Goal: Information Seeking & Learning: Learn about a topic

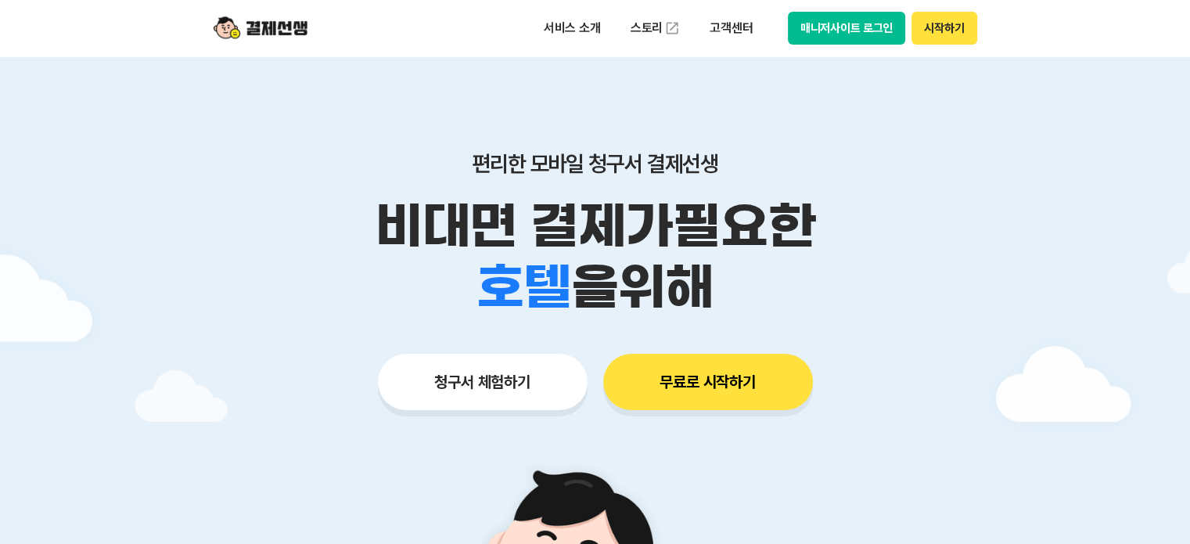
click at [930, 23] on button "시작하기" at bounding box center [943, 28] width 65 height 33
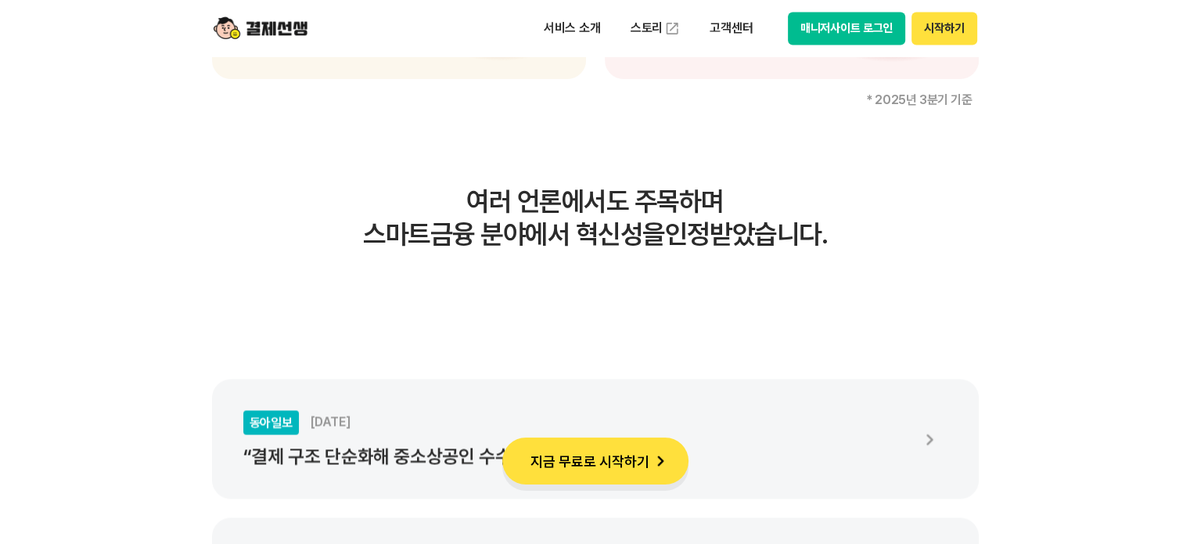
scroll to position [2711, 0]
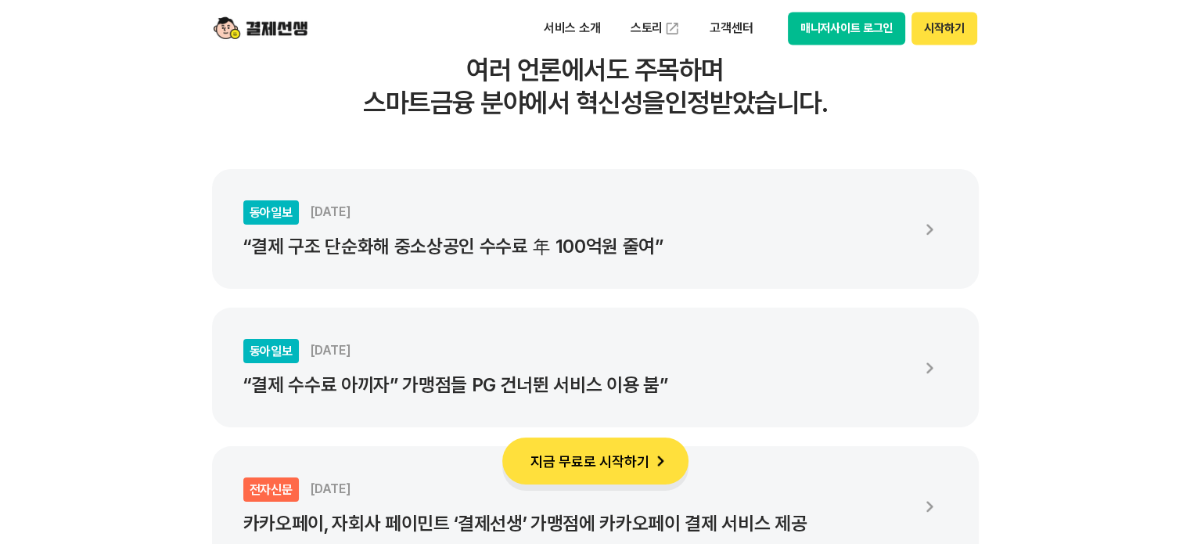
click at [264, 24] on img at bounding box center [261, 28] width 94 height 30
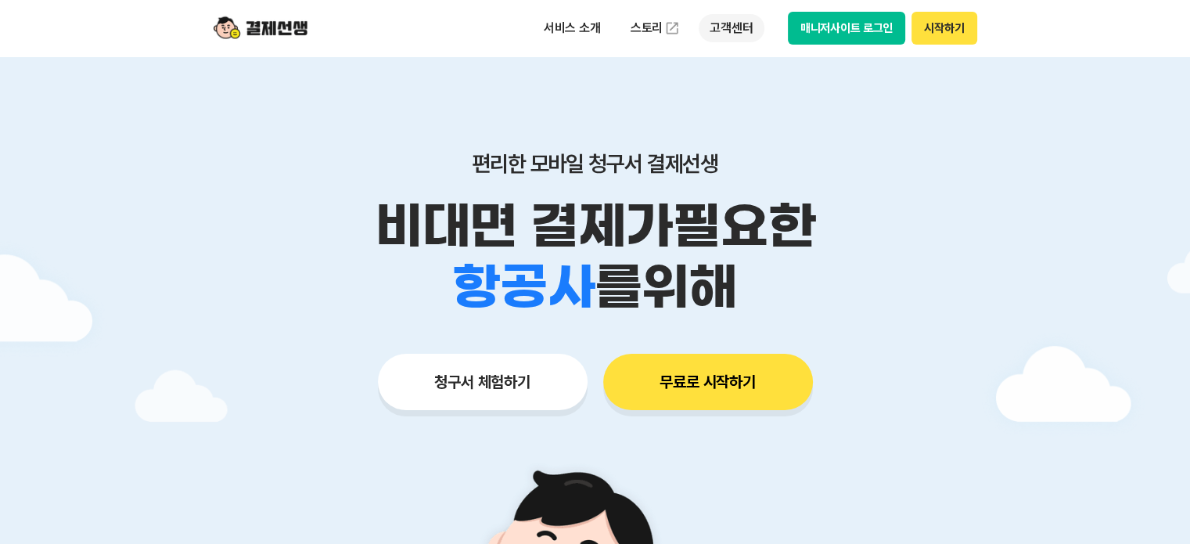
click at [738, 31] on p "고객센터" at bounding box center [731, 28] width 65 height 28
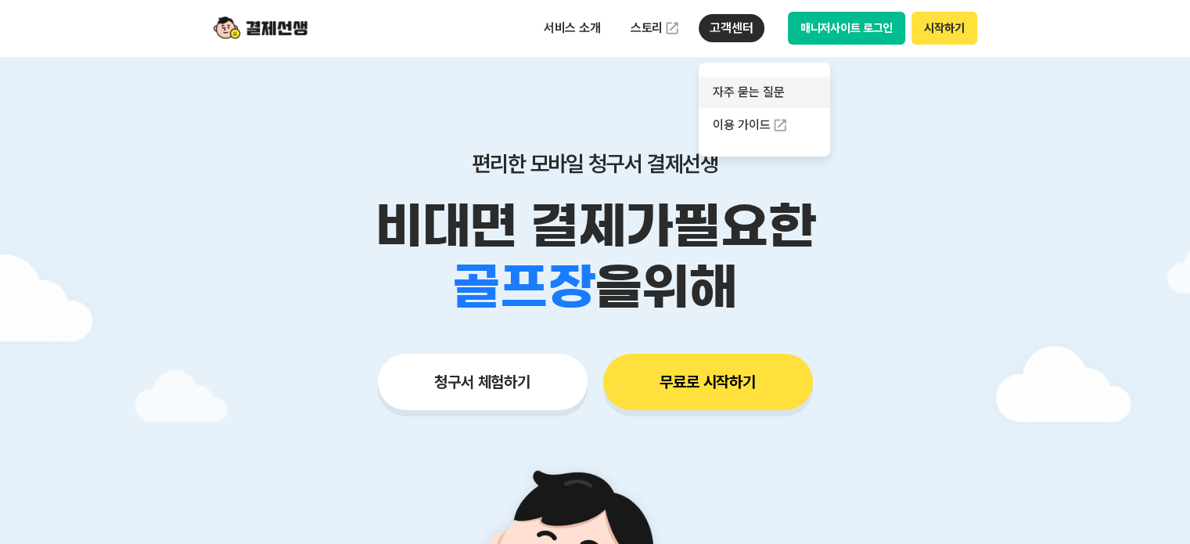
click at [745, 91] on link "자주 묻는 질문" at bounding box center [764, 92] width 131 height 31
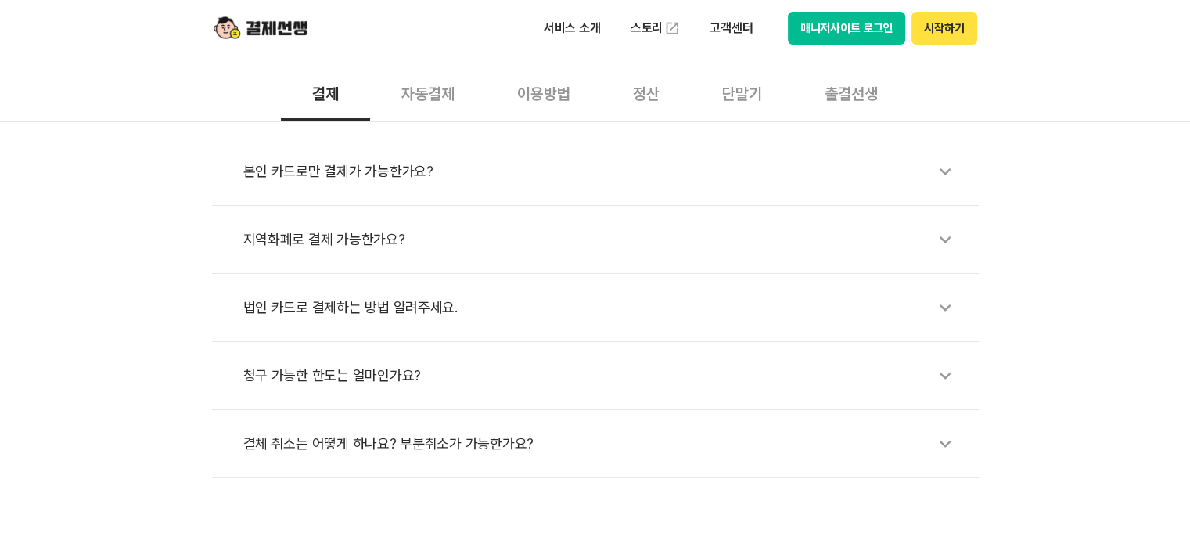
scroll to position [522, 0]
click at [646, 99] on div "정산" at bounding box center [646, 90] width 89 height 58
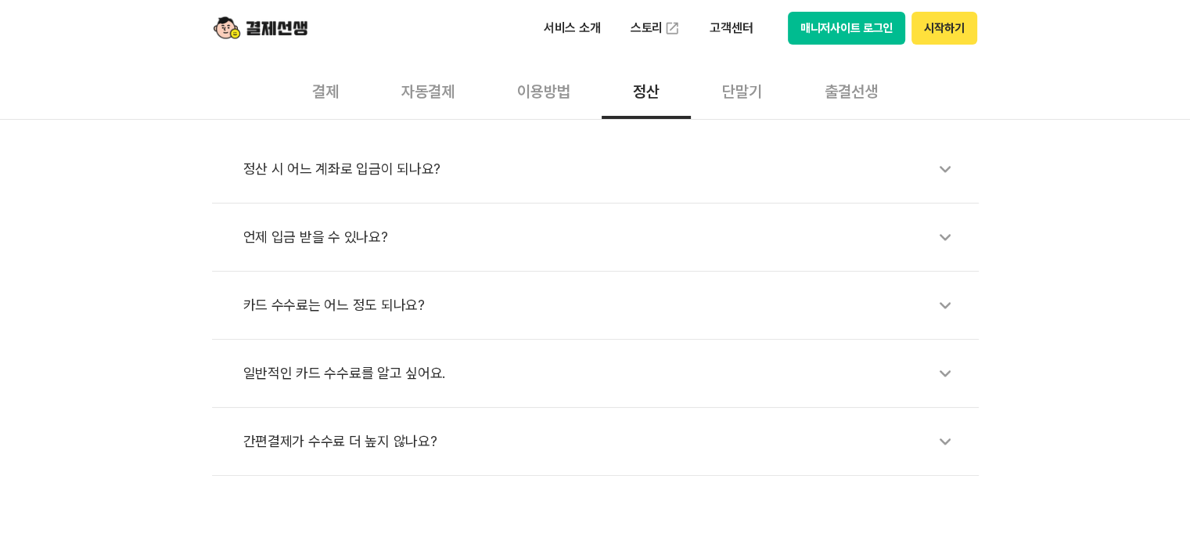
click at [747, 87] on div "단말기" at bounding box center [742, 90] width 102 height 58
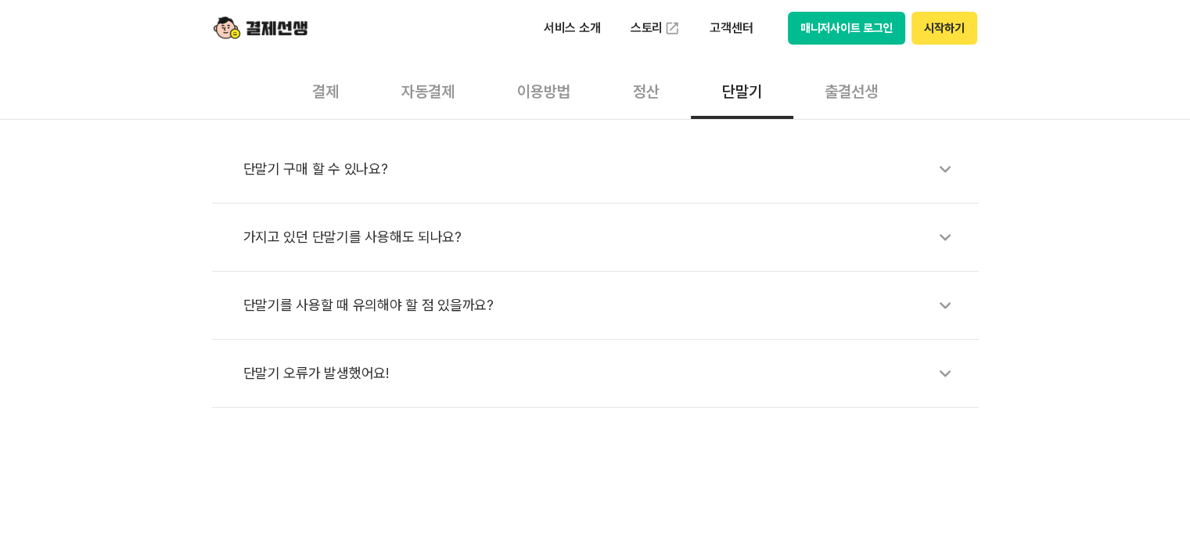
click at [421, 89] on div "자동결제" at bounding box center [428, 90] width 116 height 58
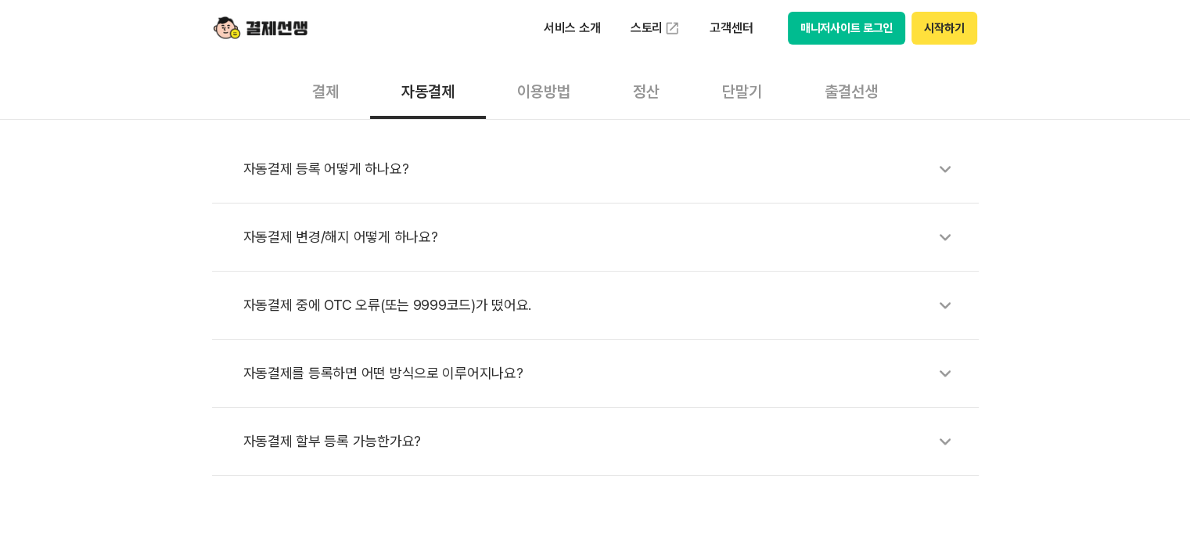
click at [326, 94] on div "결제" at bounding box center [325, 90] width 89 height 58
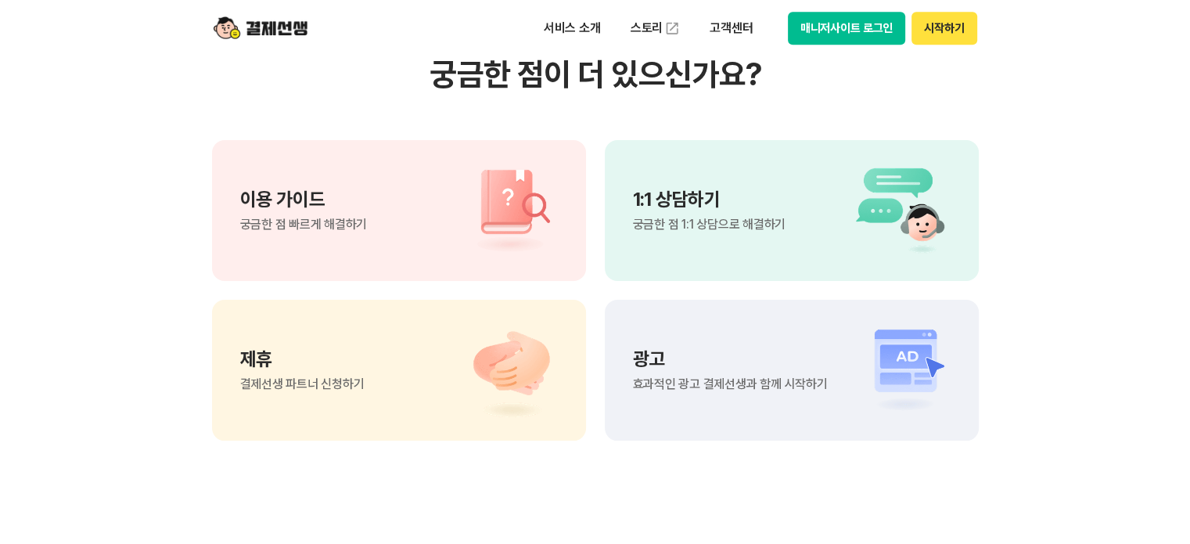
scroll to position [1148, 0]
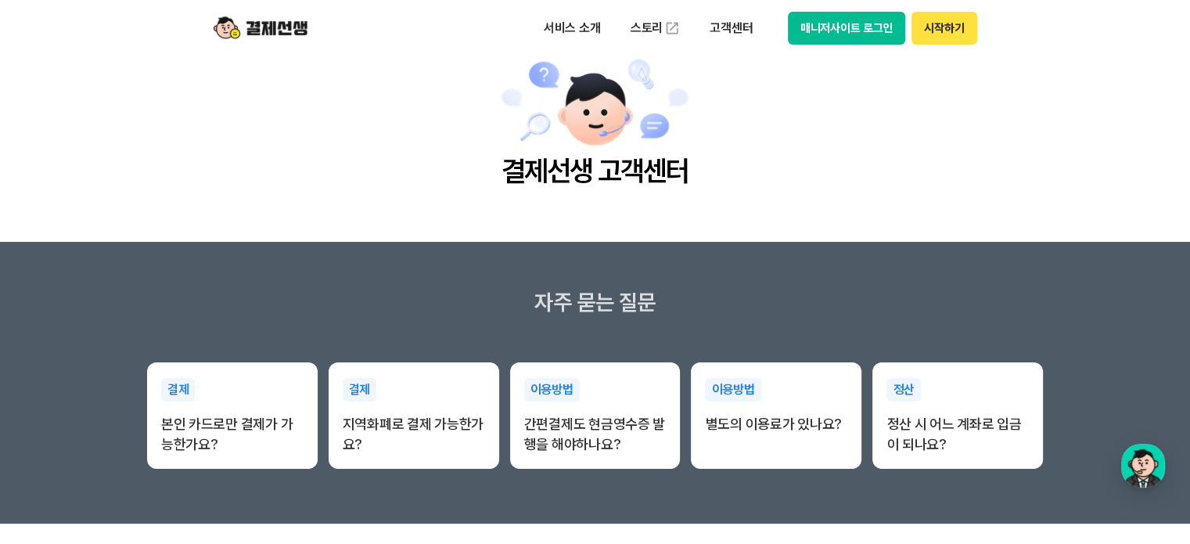
scroll to position [52, 0]
click at [853, 32] on button "매니저사이트 로그인" at bounding box center [847, 28] width 118 height 33
click at [832, 25] on button "매니저사이트 로그인" at bounding box center [847, 28] width 118 height 33
